Goal: Check status: Check status

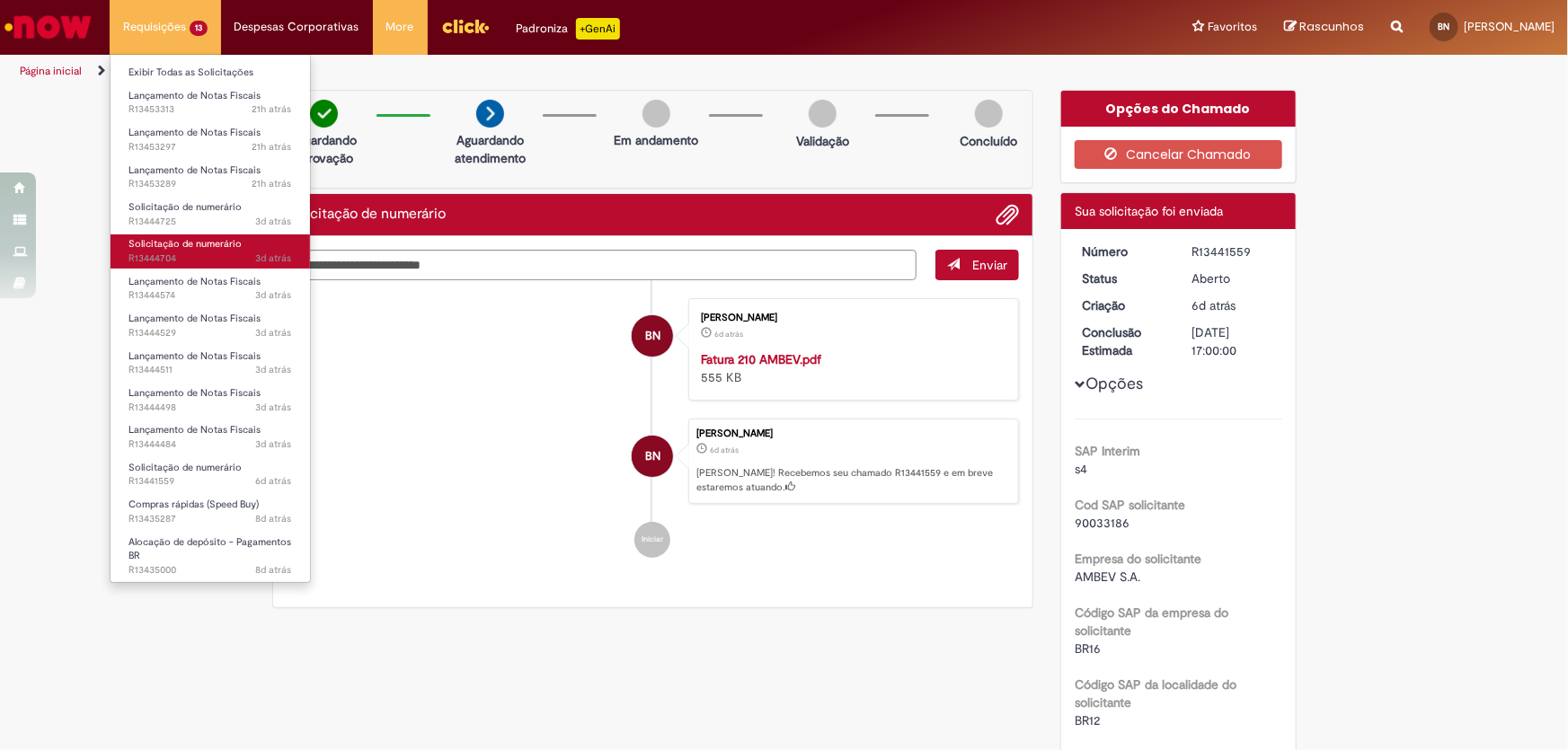
click at [202, 249] on span "Solicitação de numerário" at bounding box center [186, 243] width 114 height 13
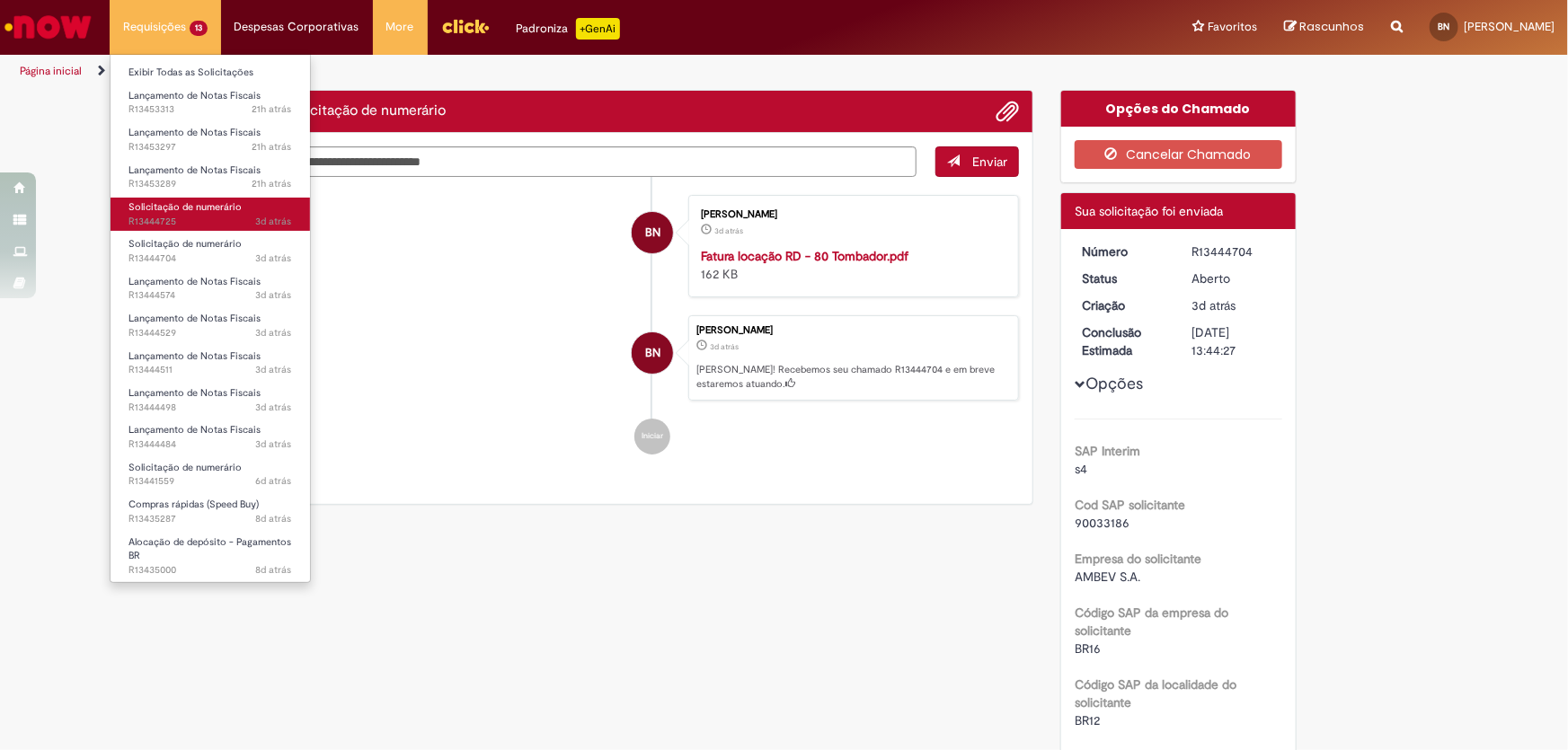
click at [186, 220] on span "3d atrás 3 dias atrás R13444725" at bounding box center [210, 222] width 164 height 14
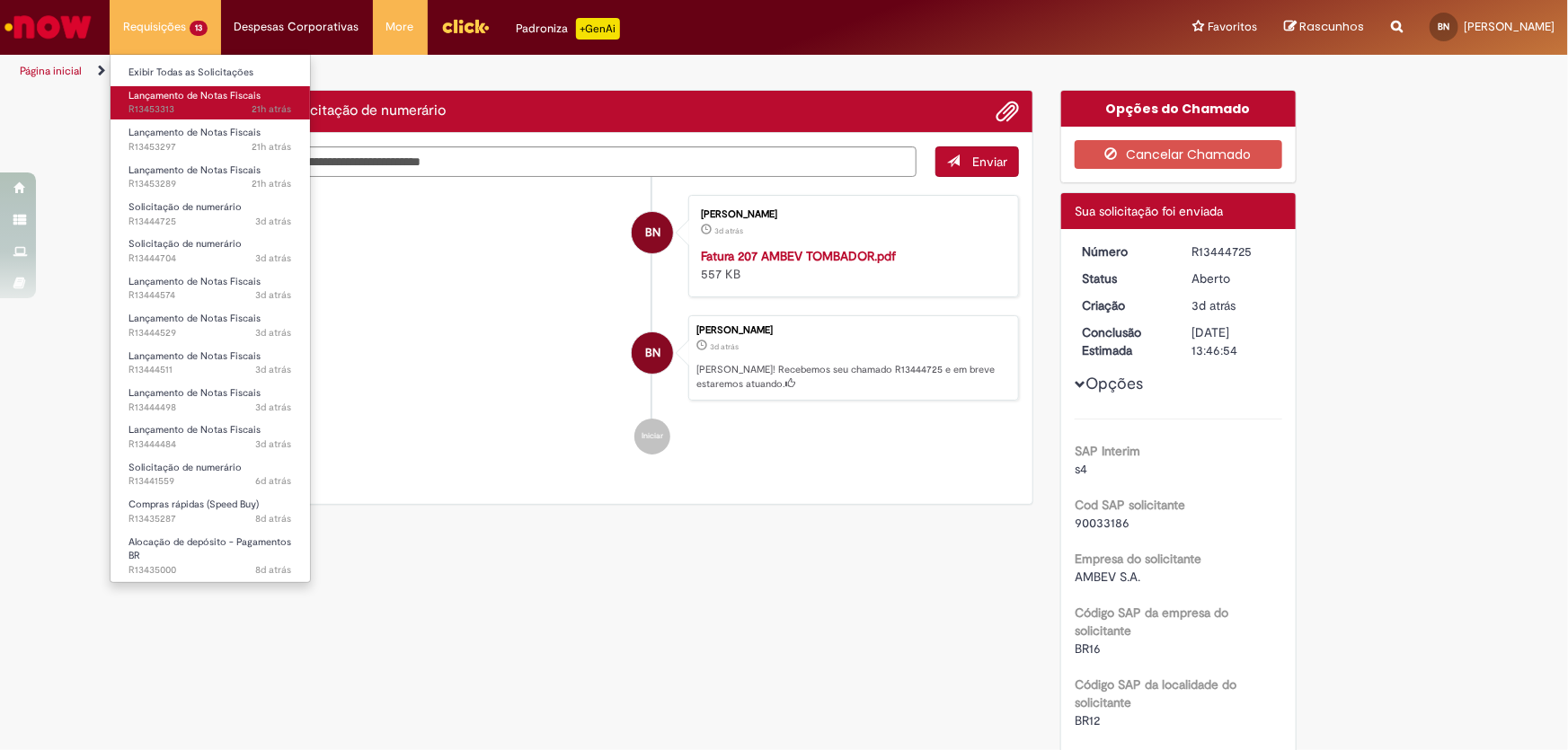
click at [167, 98] on span "Lançamento de Notas Fiscais" at bounding box center [194, 96] width 132 height 13
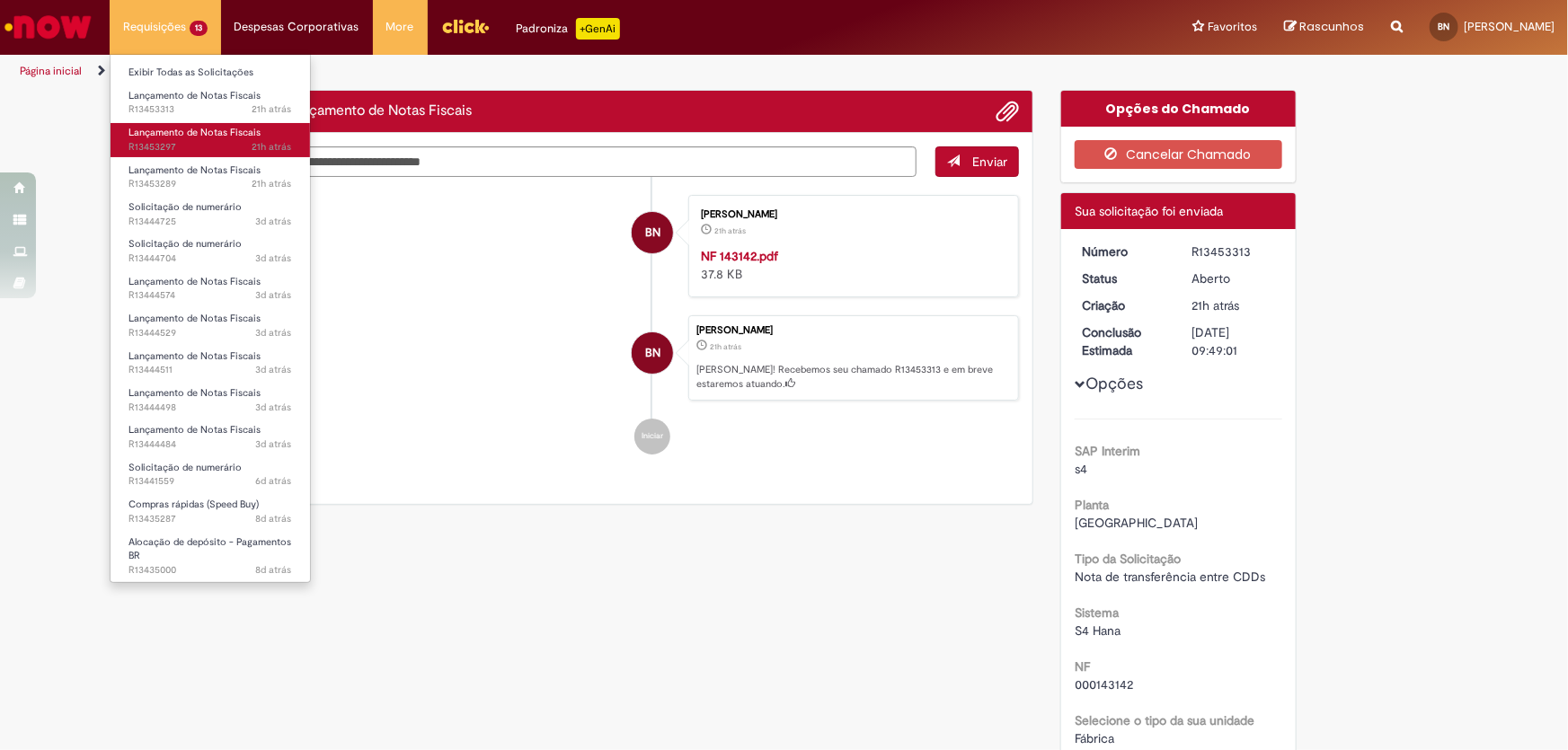
click at [174, 148] on span "21h atrás 21 horas atrás R13453297" at bounding box center [210, 147] width 164 height 14
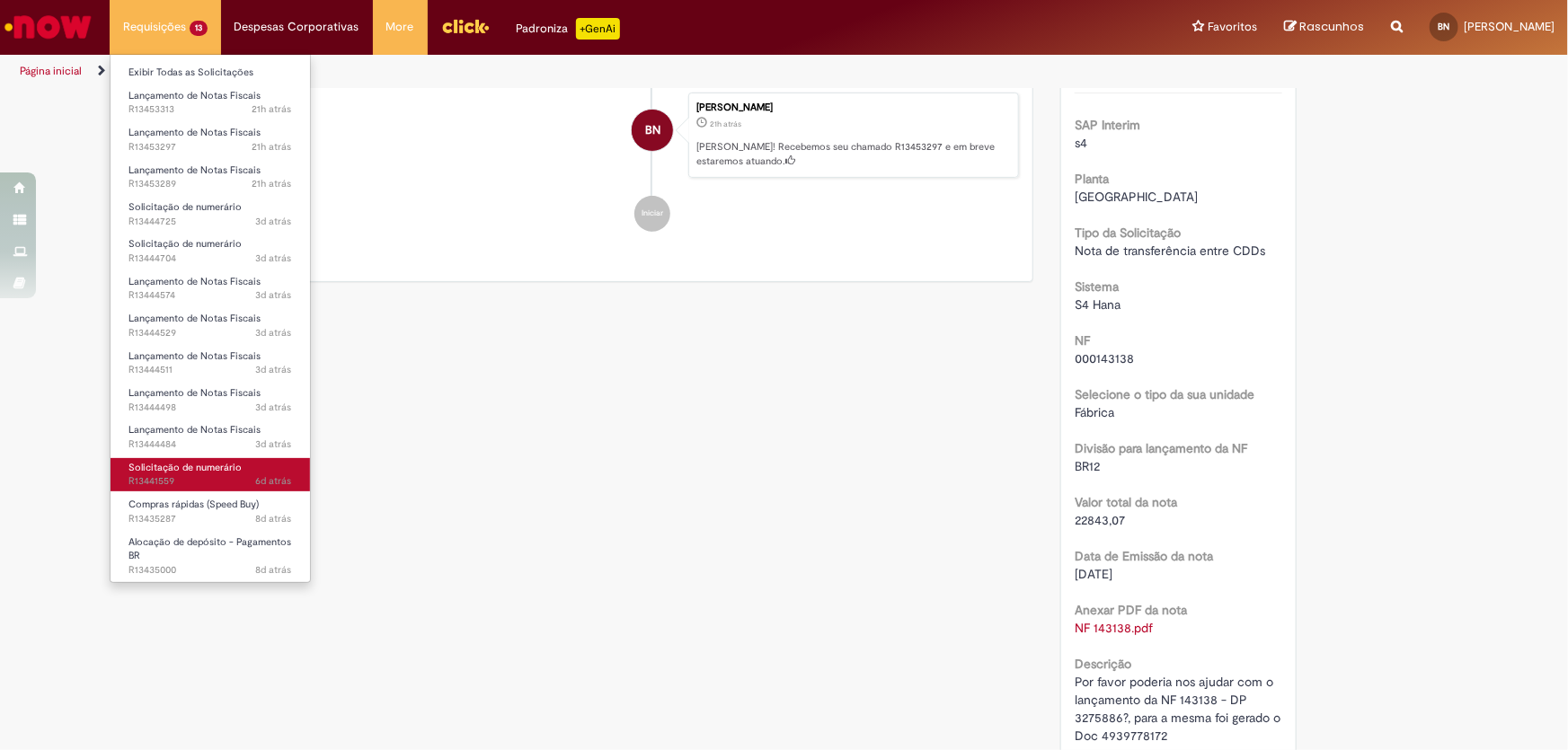
scroll to position [430, 0]
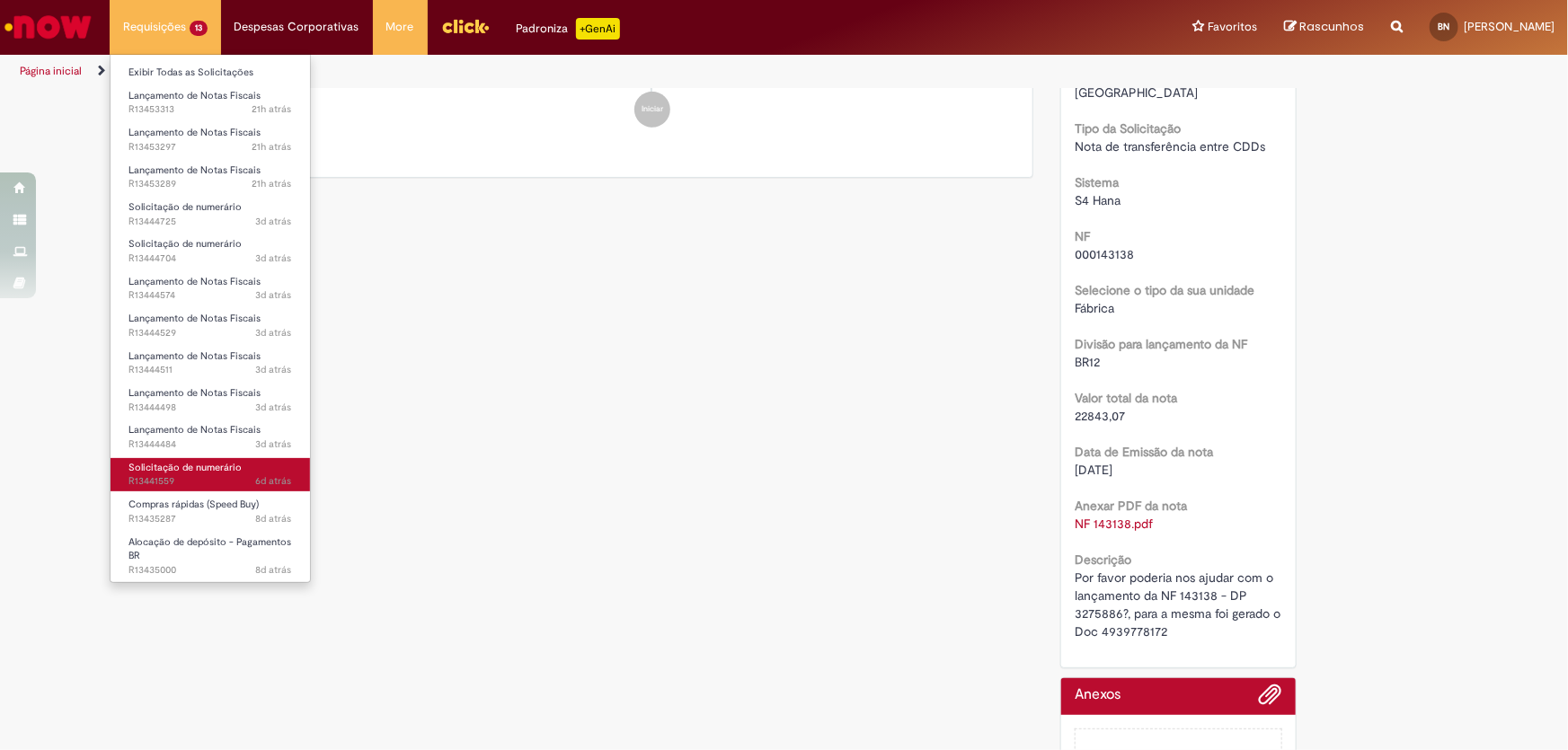
click at [182, 465] on span "Solicitação de numerário" at bounding box center [186, 468] width 114 height 13
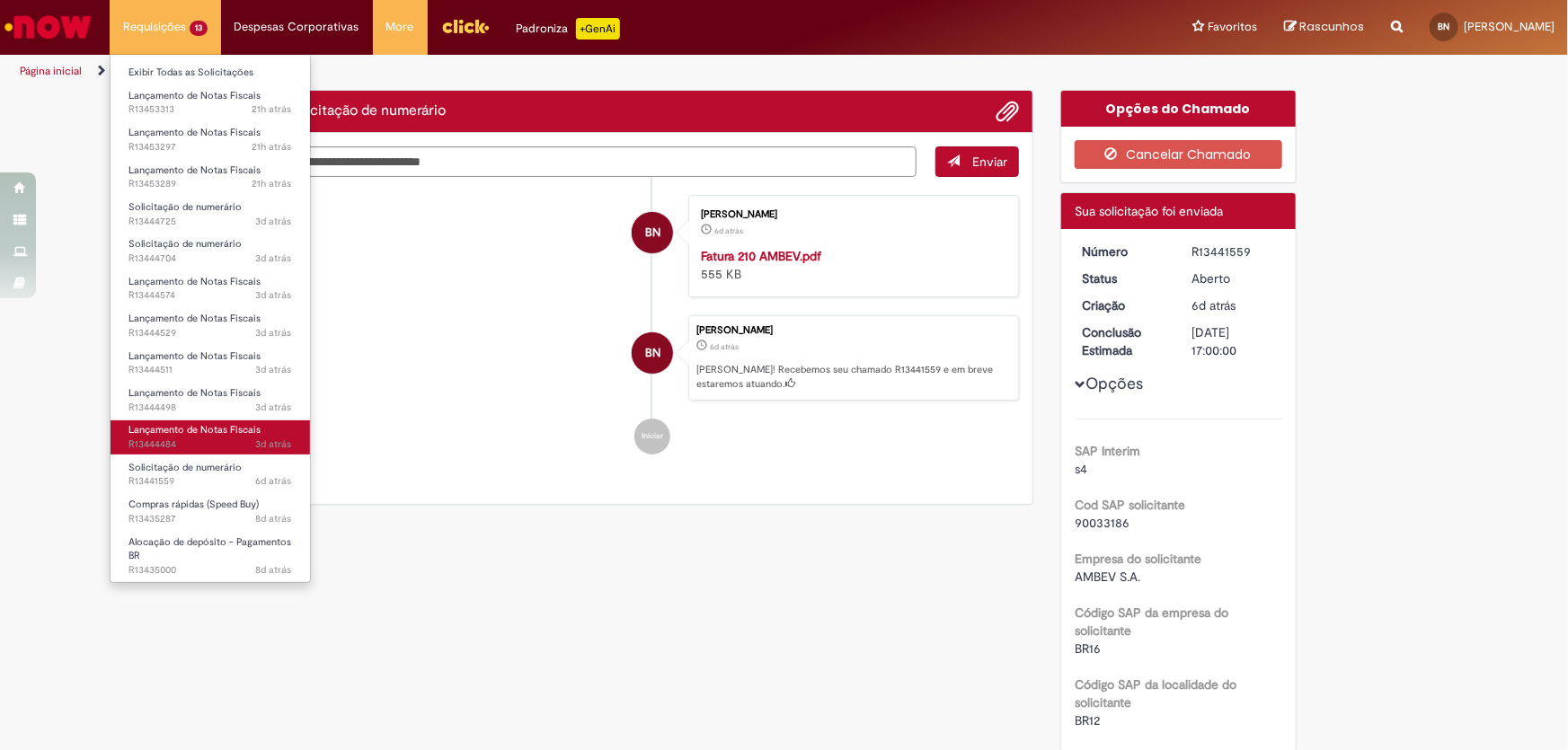
click at [181, 438] on span "3d atrás 3 dias atrás R13444484" at bounding box center [210, 444] width 164 height 14
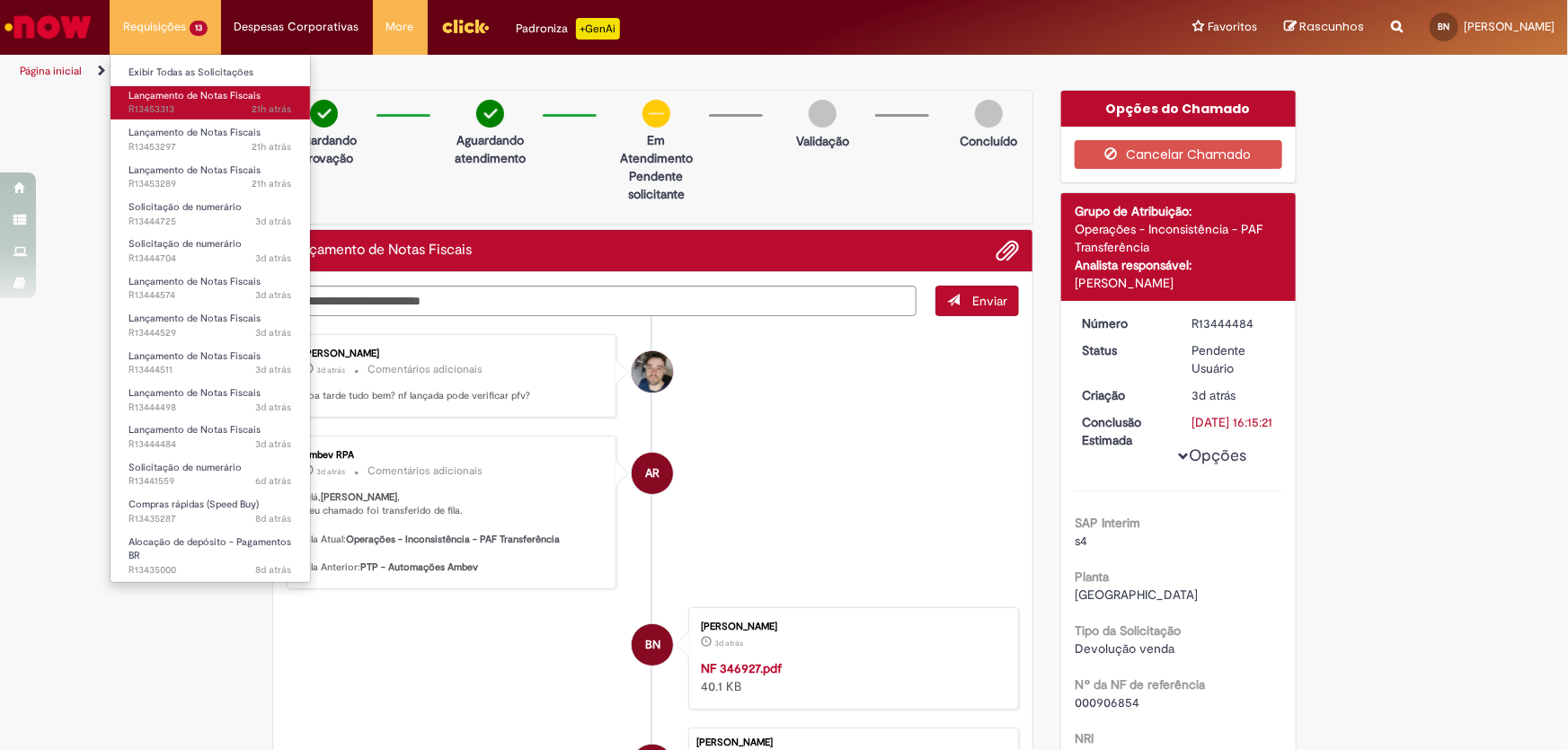
click at [177, 101] on link "Lançamento de Notas Fiscais 21h atrás 21 horas atrás R13453313" at bounding box center [210, 102] width 200 height 33
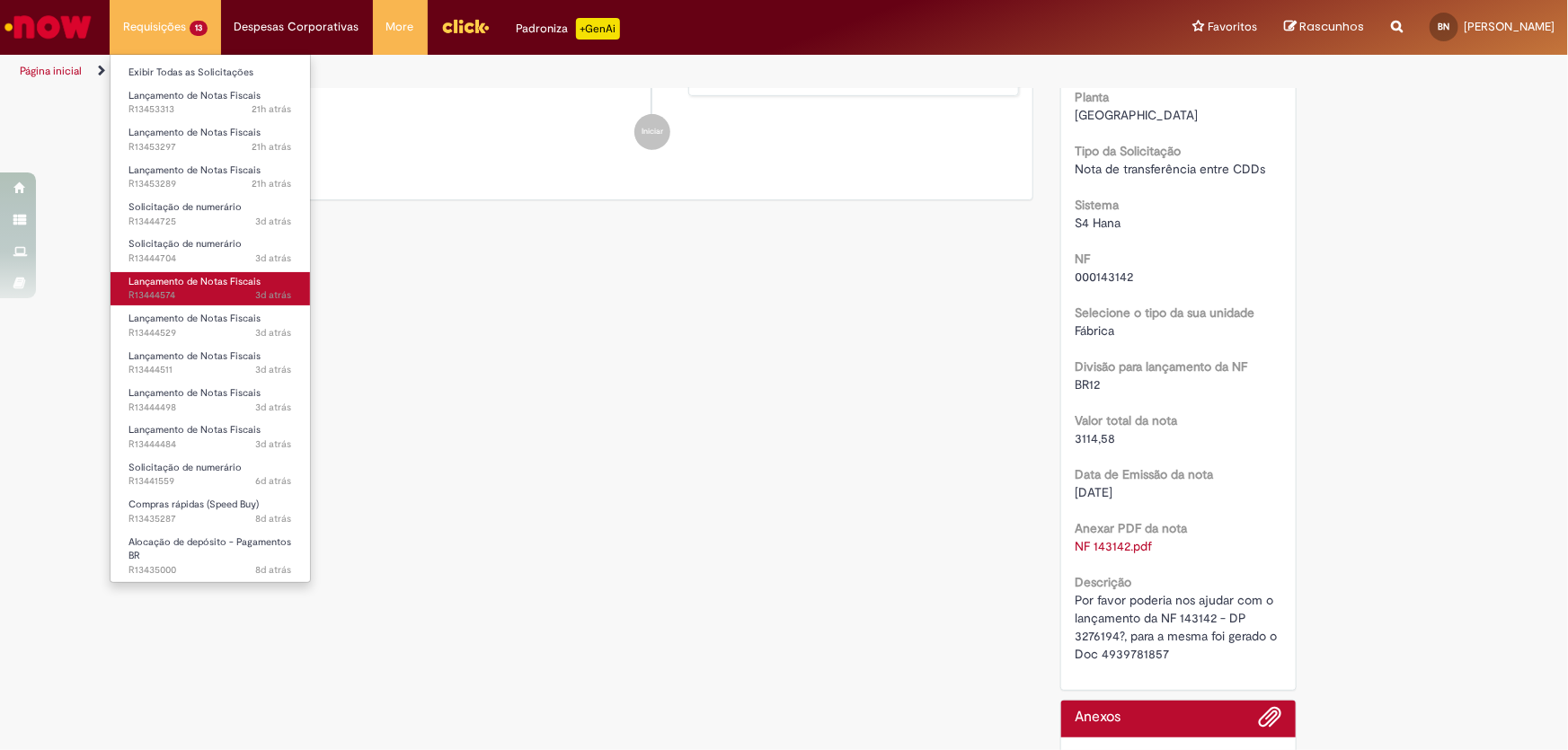
scroll to position [503, 0]
